Goal: Check status: Check status

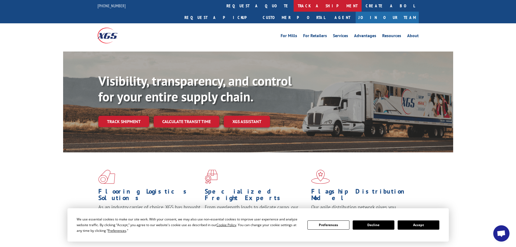
click at [294, 7] on link "track a shipment" at bounding box center [328, 6] width 68 height 12
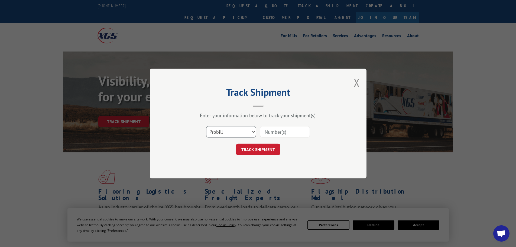
click at [238, 129] on select "Select category... Probill BOL PO" at bounding box center [231, 131] width 50 height 11
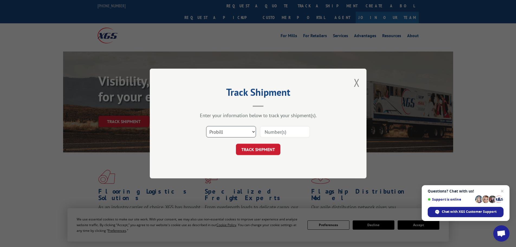
select select "po"
click at [206, 126] on select "Select category... Probill BOL PO" at bounding box center [231, 131] width 50 height 11
click at [272, 133] on input at bounding box center [285, 131] width 50 height 11
paste input "69548574"
type input "69548574"
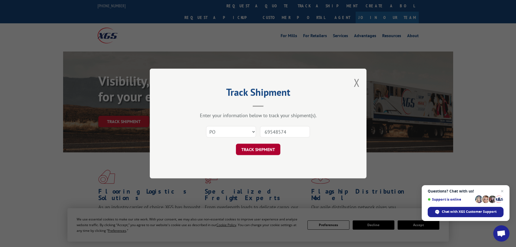
click at [262, 148] on button "TRACK SHIPMENT" at bounding box center [258, 149] width 44 height 11
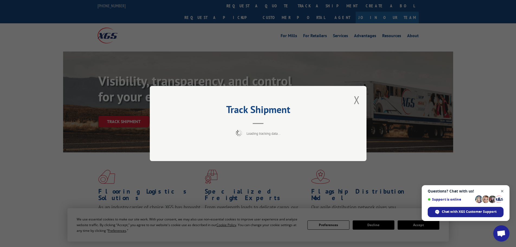
click at [502, 192] on span "Close chat" at bounding box center [502, 191] width 7 height 7
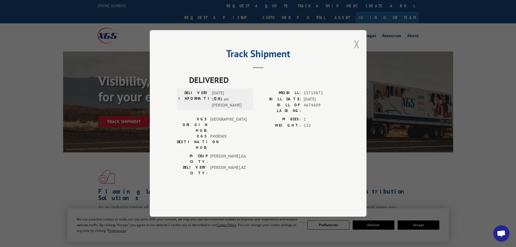
click at [356, 51] on button "Close modal" at bounding box center [357, 44] width 6 height 14
